Goal: Navigation & Orientation: Find specific page/section

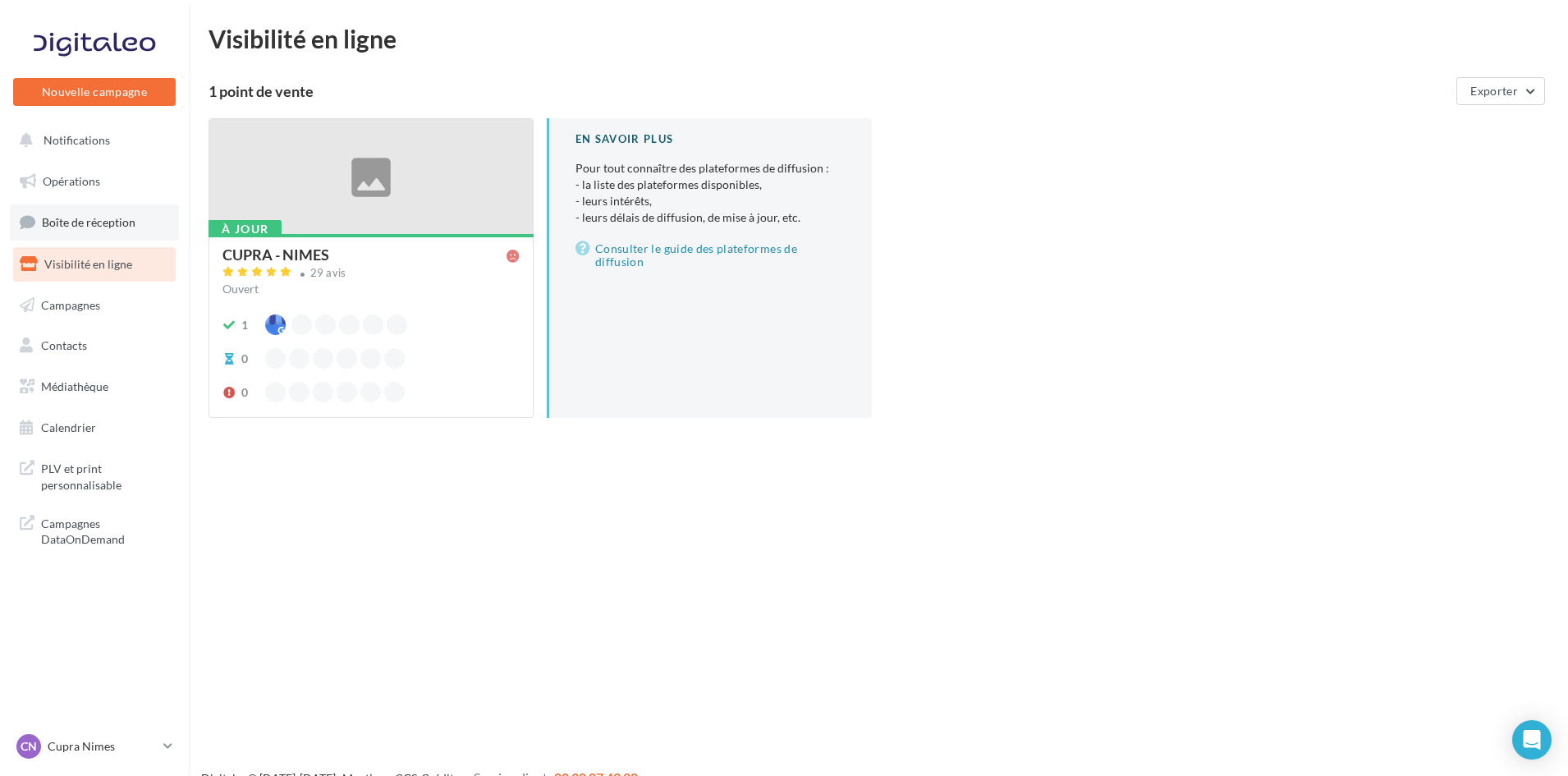
click at [40, 207] on link "Boîte de réception" at bounding box center [94, 222] width 169 height 36
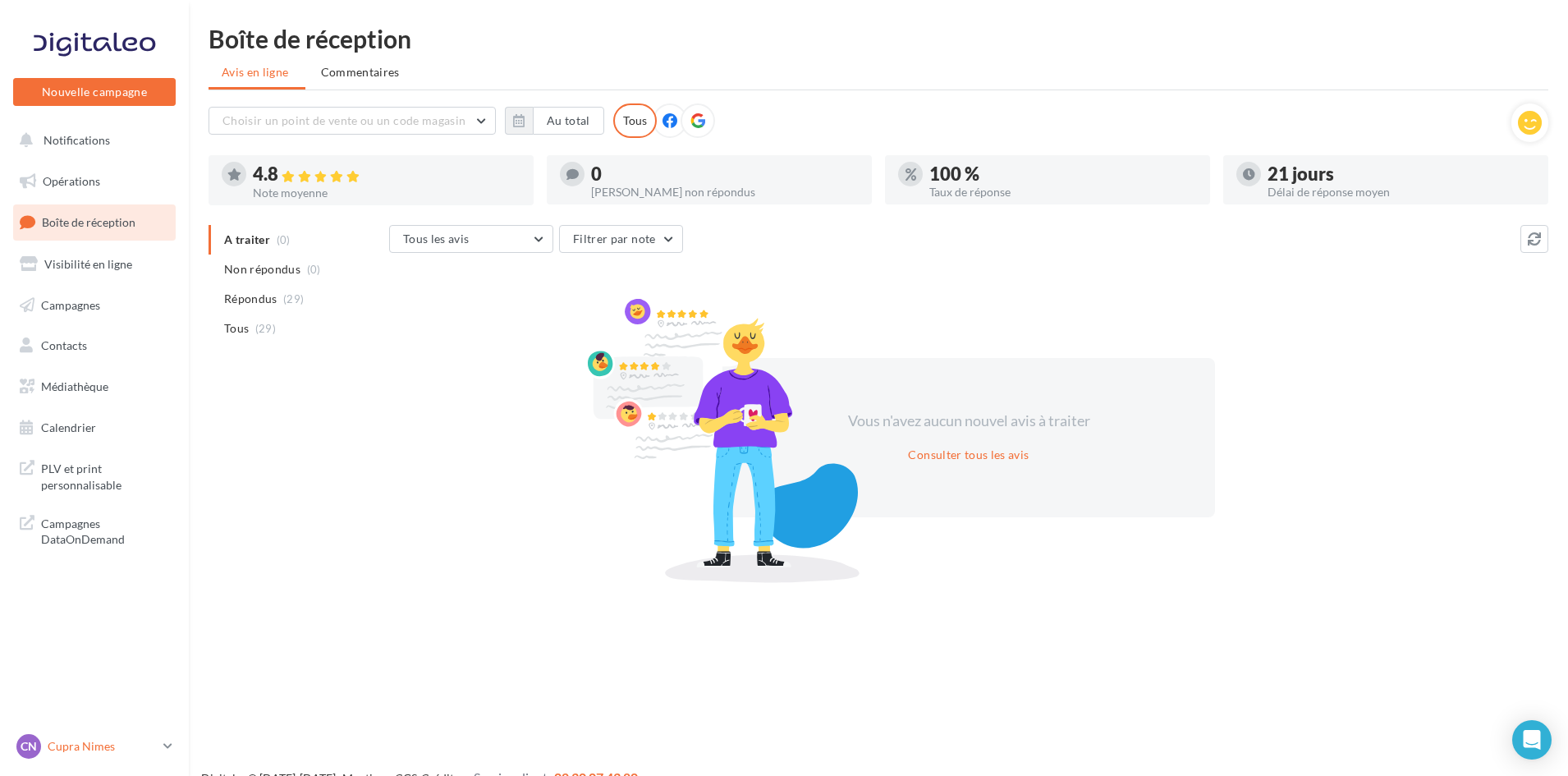
click at [119, 749] on p "Cupra Nimes" at bounding box center [102, 746] width 109 height 16
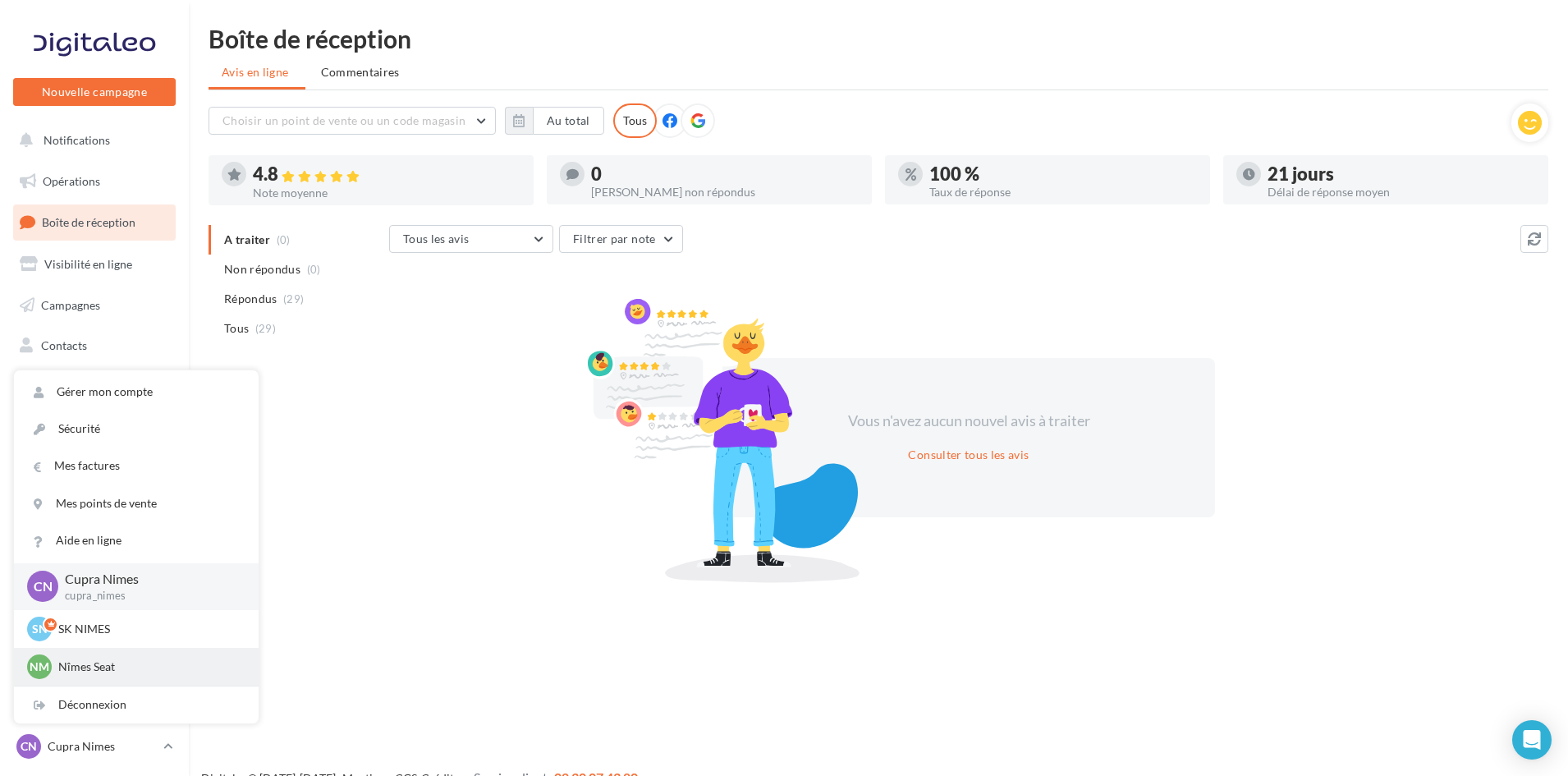
click at [98, 667] on p "Nîmes Seat" at bounding box center [148, 667] width 180 height 16
